Goal: Task Accomplishment & Management: Use online tool/utility

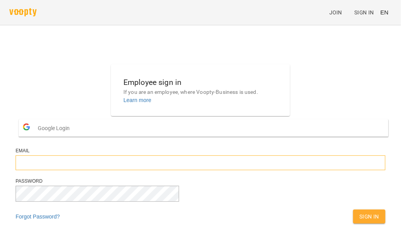
click at [132, 170] on input "email" at bounding box center [201, 162] width 370 height 15
type input "**********"
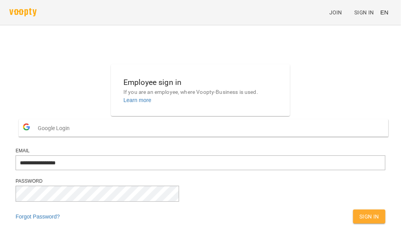
click at [360, 221] on span "Sign In" at bounding box center [370, 216] width 20 height 9
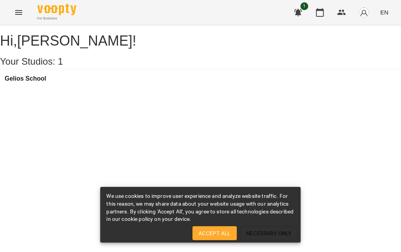
click at [20, 14] on icon "Menu" at bounding box center [18, 12] width 9 height 9
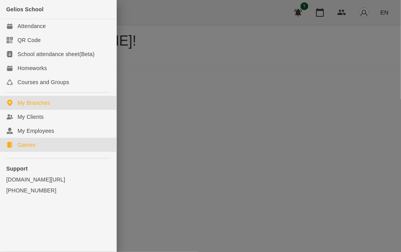
click at [35, 144] on link "Games" at bounding box center [58, 145] width 117 height 14
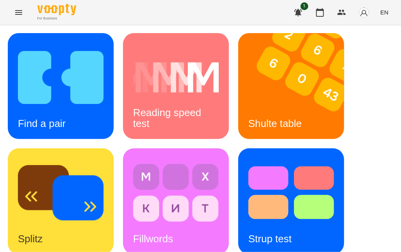
click at [385, 15] on span "EN" at bounding box center [385, 12] width 8 height 8
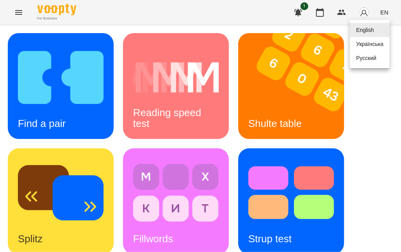
click at [370, 65] on div "Русский" at bounding box center [370, 58] width 40 height 14
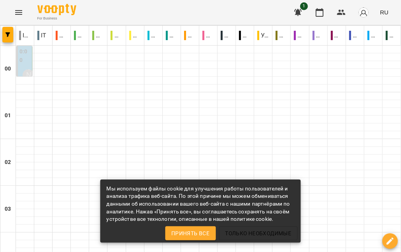
click at [18, 12] on icon "Menu" at bounding box center [18, 12] width 9 height 9
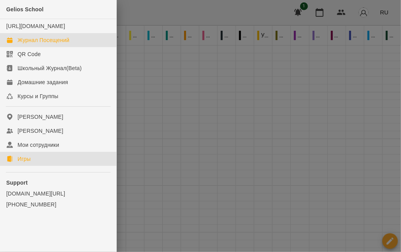
click at [20, 163] on div "Игры" at bounding box center [24, 159] width 13 height 8
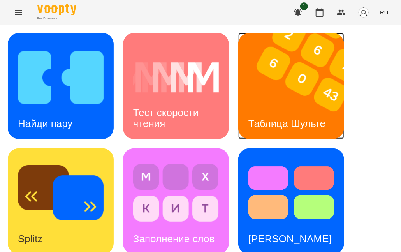
click at [305, 77] on img at bounding box center [296, 86] width 116 height 106
